Goal: Information Seeking & Learning: Learn about a topic

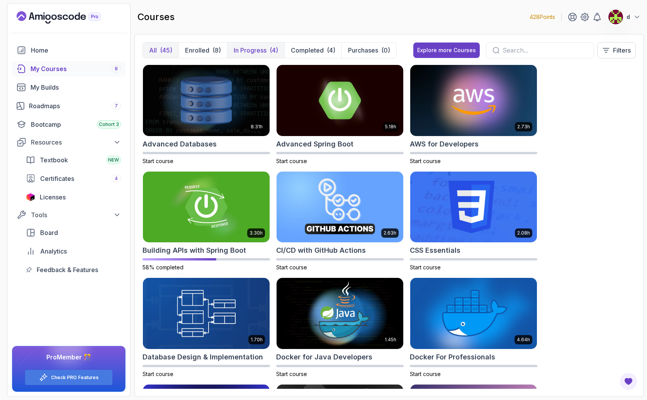
click at [241, 48] on p "In Progress" at bounding box center [250, 50] width 33 height 9
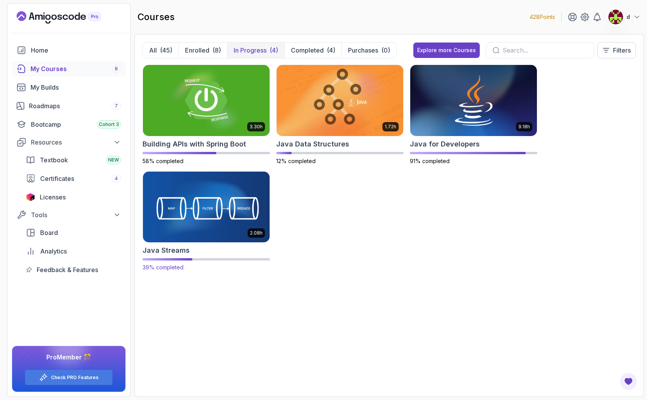
click at [224, 202] on img at bounding box center [206, 207] width 133 height 75
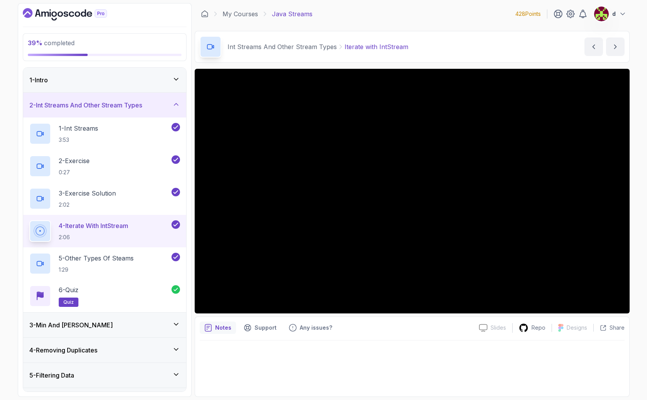
scroll to position [62, 0]
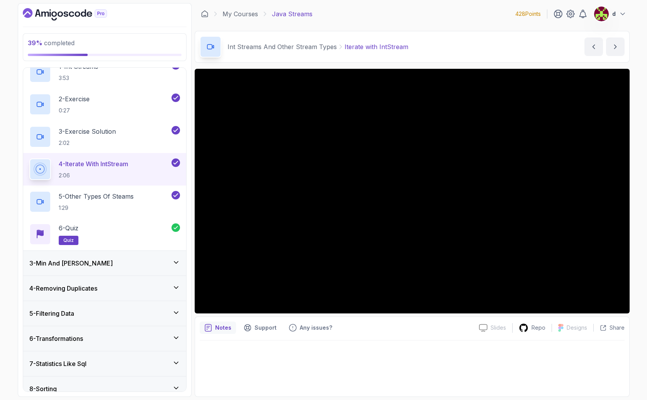
click at [106, 266] on div "3 - Min And [PERSON_NAME]" at bounding box center [104, 263] width 151 height 9
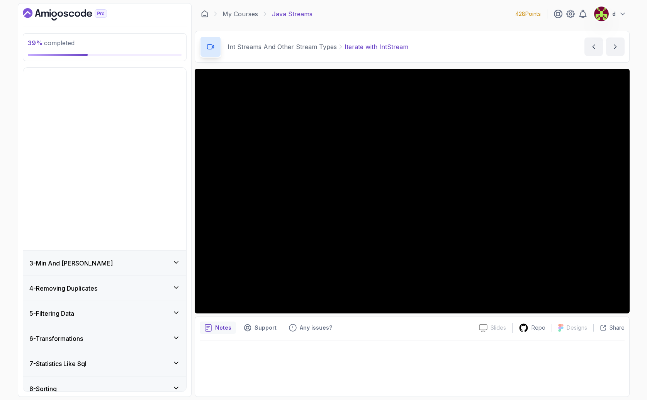
scroll to position [0, 0]
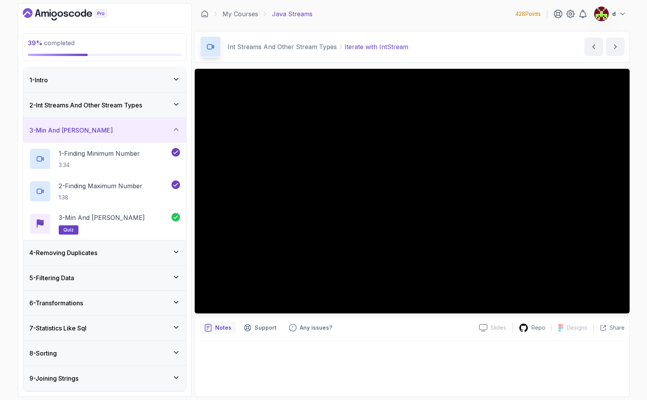
click at [128, 258] on div "4 - Removing Duplicates" at bounding box center [104, 252] width 163 height 25
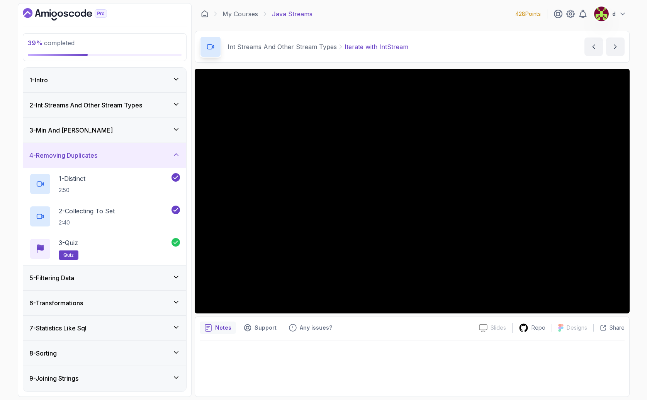
click at [123, 279] on div "5 - Filtering Data" at bounding box center [104, 277] width 151 height 9
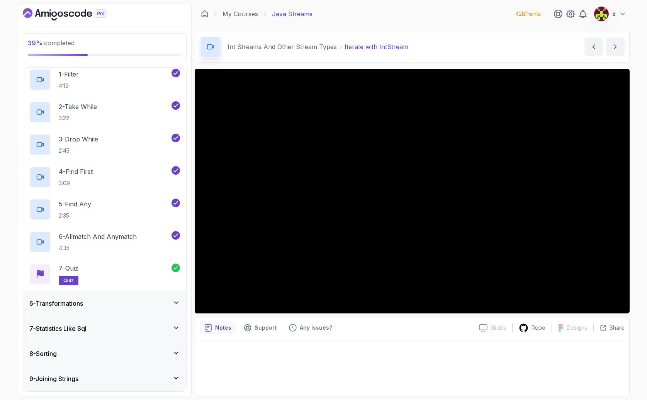
scroll to position [131, 0]
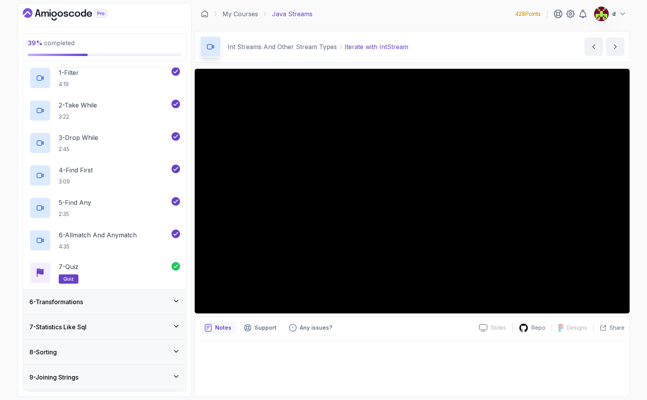
click at [115, 309] on div "6 - Transformations" at bounding box center [104, 302] width 163 height 25
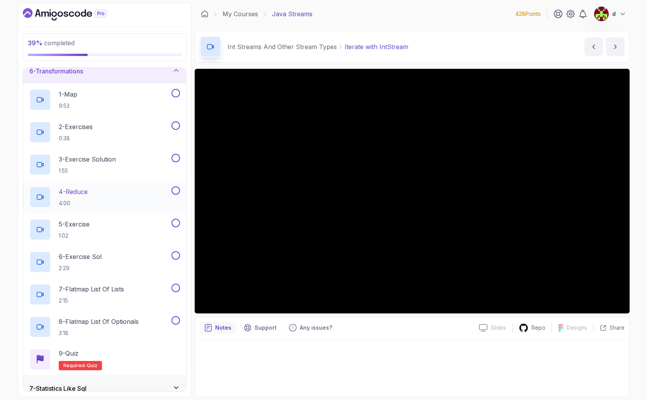
scroll to position [85, 0]
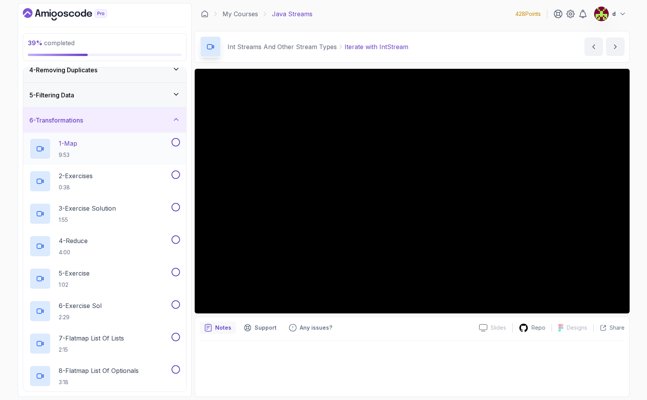
click at [141, 153] on div "1 - Map 9:53" at bounding box center [99, 149] width 141 height 22
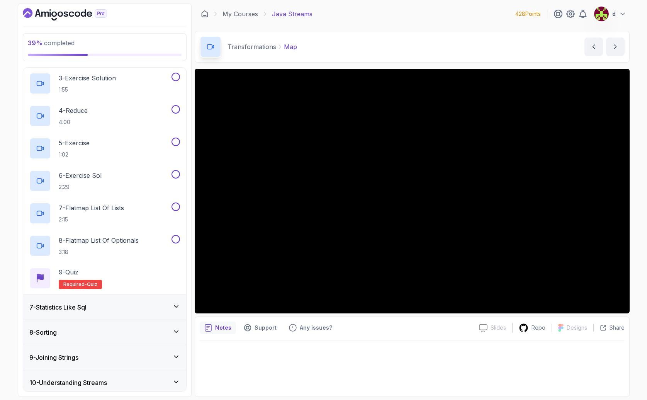
scroll to position [269, 0]
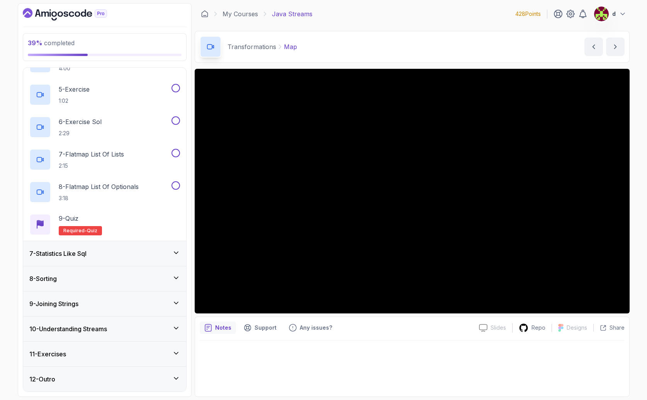
click at [62, 259] on div "7 - Statistics Like Sql" at bounding box center [104, 253] width 163 height 25
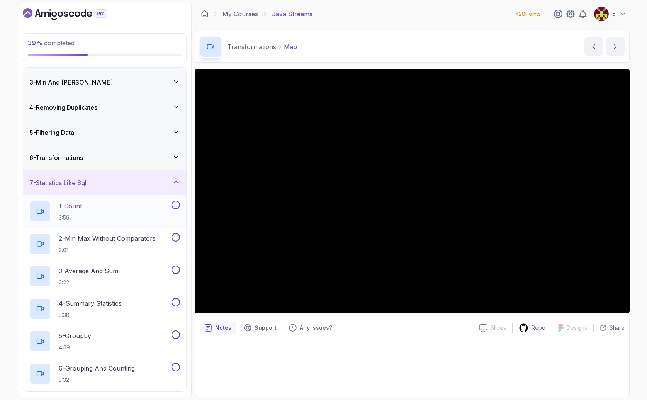
scroll to position [0, 0]
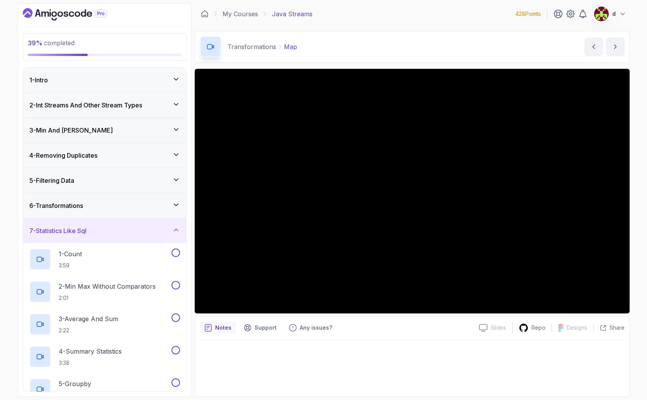
click at [65, 178] on h3 "5 - Filtering Data" at bounding box center [51, 180] width 45 height 9
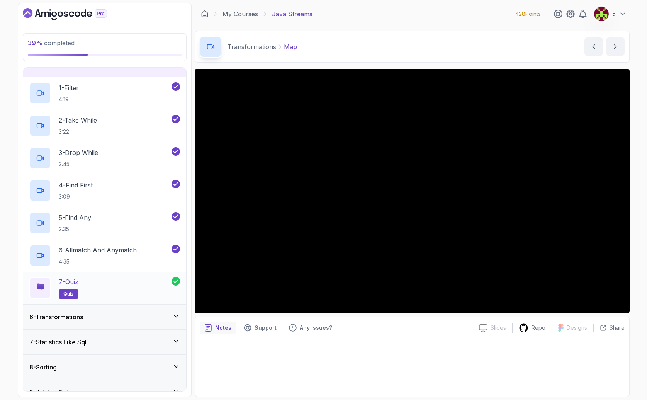
scroll to position [171, 0]
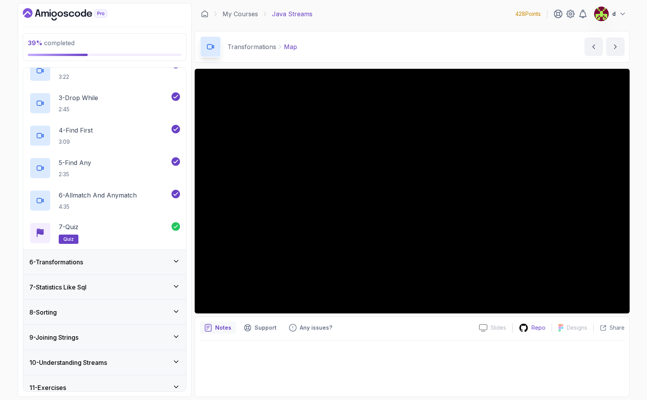
click at [531, 327] on div "Repo" at bounding box center [532, 328] width 39 height 10
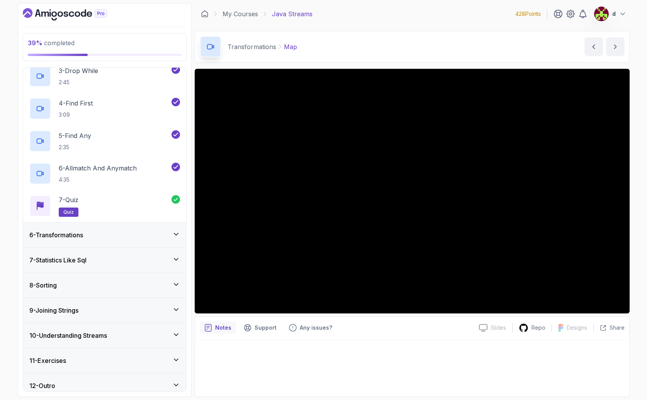
scroll to position [204, 0]
